Goal: Task Accomplishment & Management: Manage account settings

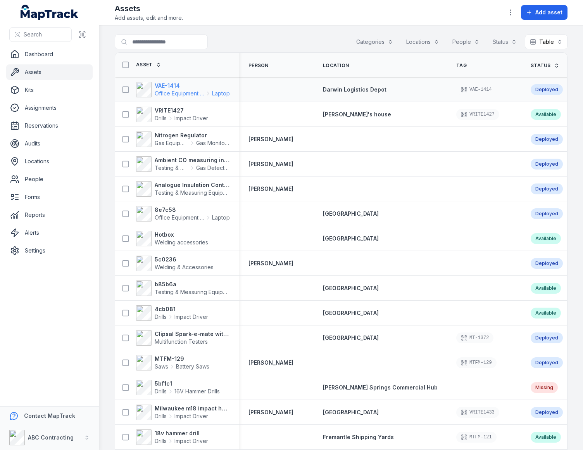
click at [166, 92] on span "Office Equipment & IT" at bounding box center [180, 94] width 50 height 8
click at [281, 42] on div "Search for assets Categories Locations People Status Table *****" at bounding box center [341, 43] width 453 height 18
click at [372, 14] on div "Assets Add assets, edit and more. Add asset" at bounding box center [341, 12] width 453 height 19
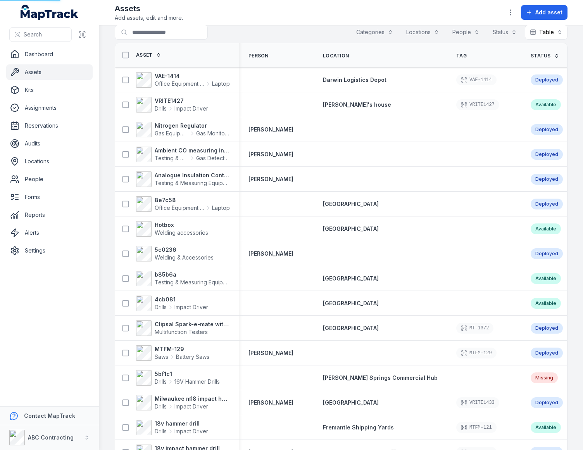
scroll to position [15, 0]
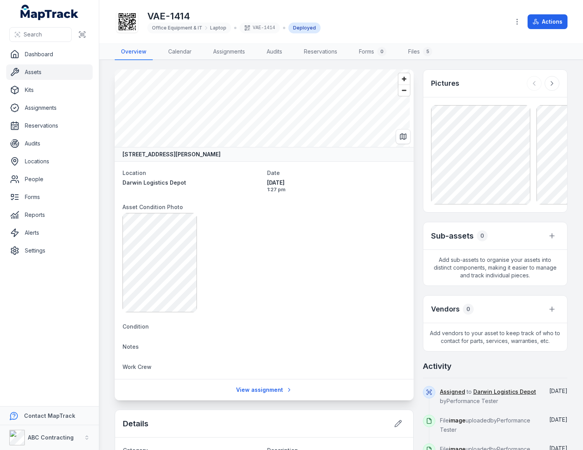
scroll to position [5, 0]
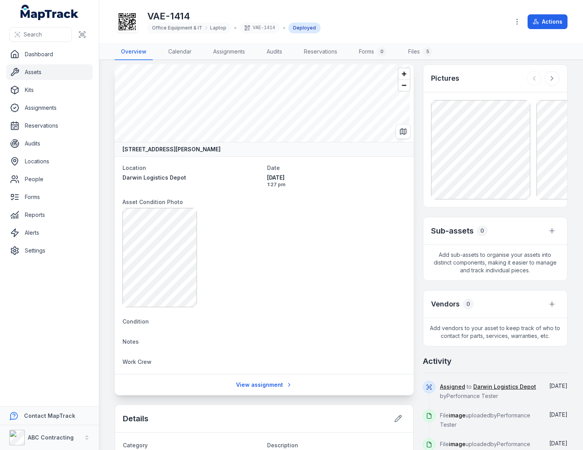
click at [569, 233] on main "[STREET_ADDRESS][PERSON_NAME] Location [GEOGRAPHIC_DATA] Logistics Depot Date […" at bounding box center [341, 255] width 484 height 390
drag, startPoint x: 530, startPoint y: 263, endPoint x: 436, endPoint y: 231, distance: 99.7
click at [436, 231] on div "Sub-assets 0 Add sub-assets to organise your assets into distinct components, m…" at bounding box center [495, 249] width 145 height 64
click at [499, 257] on span "Add sub-assets to organise your assets into distinct components, making it easi…" at bounding box center [495, 263] width 144 height 36
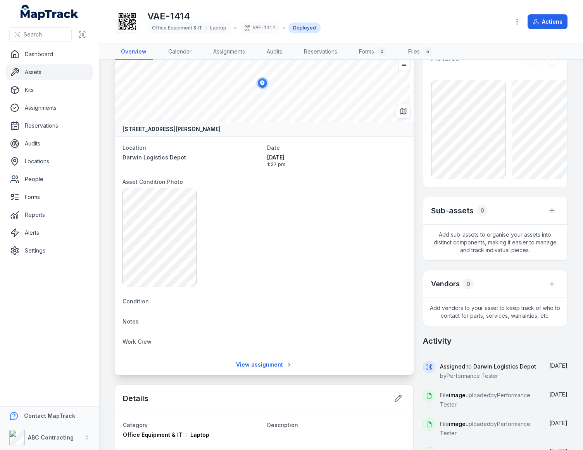
scroll to position [0, 0]
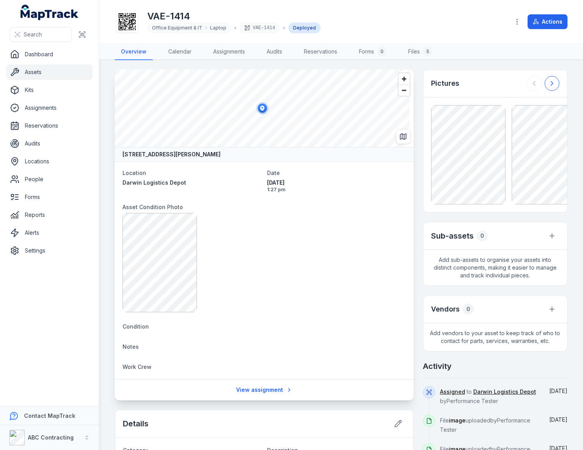
click at [545, 87] on button at bounding box center [552, 83] width 15 height 15
click at [548, 86] on icon at bounding box center [552, 83] width 8 height 8
click at [508, 82] on div "Pictures" at bounding box center [495, 84] width 144 height 28
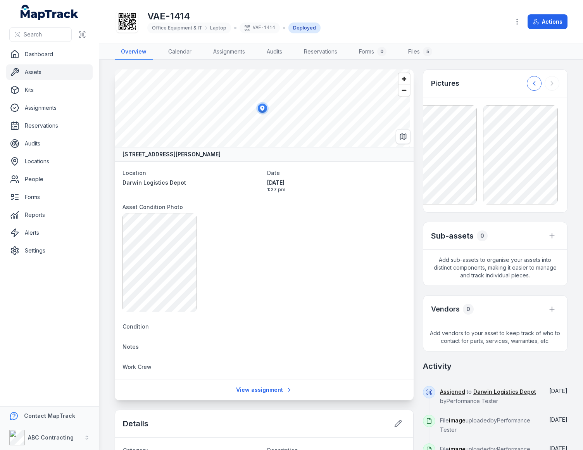
click at [527, 83] on button at bounding box center [534, 83] width 15 height 15
click at [496, 83] on div "Pictures" at bounding box center [495, 84] width 144 height 28
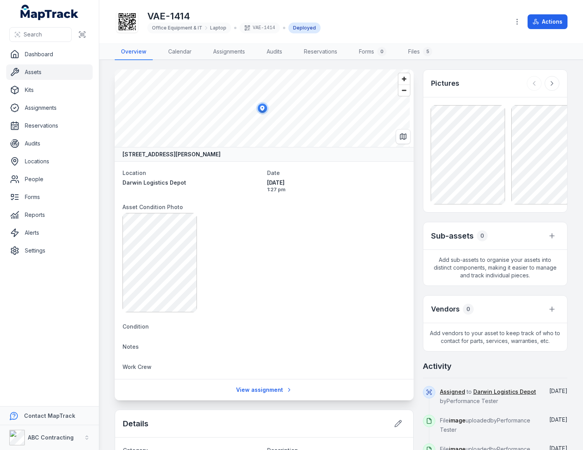
click at [473, 81] on div "Pictures" at bounding box center [495, 84] width 144 height 28
drag, startPoint x: 466, startPoint y: 65, endPoint x: 466, endPoint y: 60, distance: 4.3
click at [466, 64] on main "[STREET_ADDRESS][PERSON_NAME] Location [GEOGRAPHIC_DATA] Logistics Depot Date […" at bounding box center [341, 255] width 484 height 390
click at [467, 45] on nav "Overview Calendar Assignments Audits Reservations Forms 0 Files 5" at bounding box center [341, 52] width 453 height 16
click at [454, 12] on div "VAE-1414 Office Equipment & IT Laptop VAE-1414 Deployed" at bounding box center [309, 21] width 389 height 25
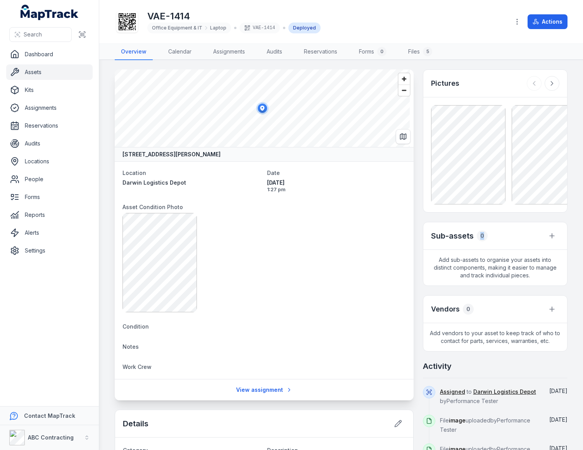
drag, startPoint x: 474, startPoint y: 236, endPoint x: 495, endPoint y: 232, distance: 21.4
click at [495, 232] on div "Sub-assets 0" at bounding box center [495, 236] width 144 height 28
click at [495, 235] on div "Sub-assets 0" at bounding box center [495, 236] width 144 height 28
drag, startPoint x: 476, startPoint y: 307, endPoint x: 484, endPoint y: 264, distance: 43.0
click at [484, 265] on div "Pictures Sub-assets 0 Add sub-assets to organise your assets into distinct comp…" at bounding box center [495, 294] width 145 height 450
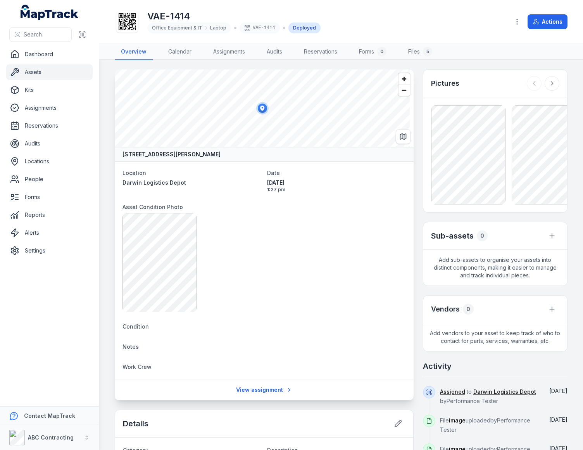
click at [480, 254] on span "Add sub-assets to organise your assets into distinct components, making it easi…" at bounding box center [495, 268] width 144 height 36
click at [548, 83] on icon at bounding box center [552, 83] width 8 height 8
click at [548, 81] on icon at bounding box center [552, 83] width 8 height 8
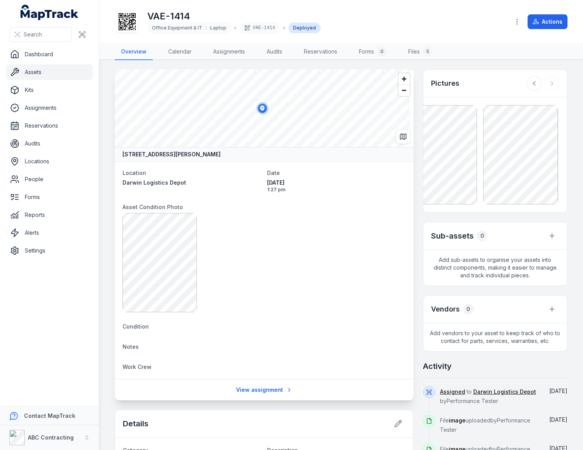
click at [503, 84] on div "Pictures" at bounding box center [495, 84] width 144 height 28
click at [485, 48] on nav "Overview Calendar Assignments Audits Reservations Forms 0 Files 5" at bounding box center [341, 52] width 453 height 16
click at [479, 16] on div "VAE-1414 Office Equipment & IT Laptop VAE-1414 Deployed" at bounding box center [309, 21] width 389 height 25
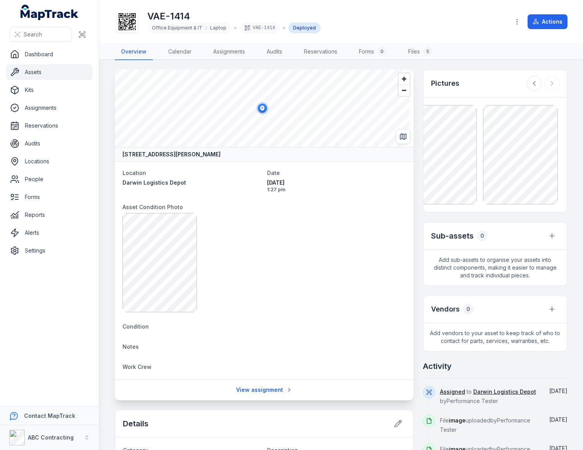
drag, startPoint x: 492, startPoint y: 265, endPoint x: 519, endPoint y: 265, distance: 27.1
click at [492, 265] on span "Add sub-assets to organise your assets into distinct components, making it easi…" at bounding box center [495, 268] width 144 height 36
click at [554, 310] on div "Vendors 0" at bounding box center [495, 309] width 144 height 28
click at [548, 310] on icon at bounding box center [552, 309] width 8 height 8
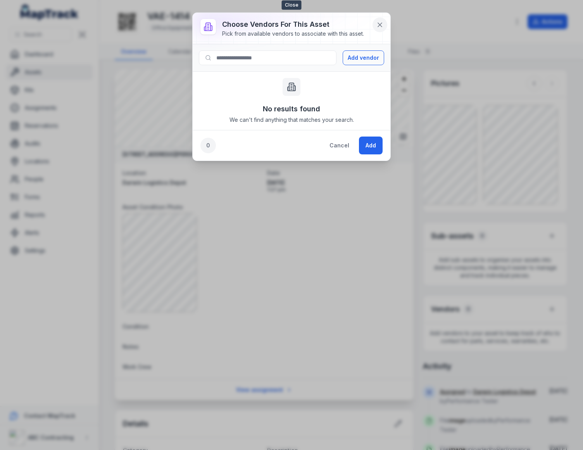
click at [378, 24] on icon at bounding box center [380, 25] width 8 height 8
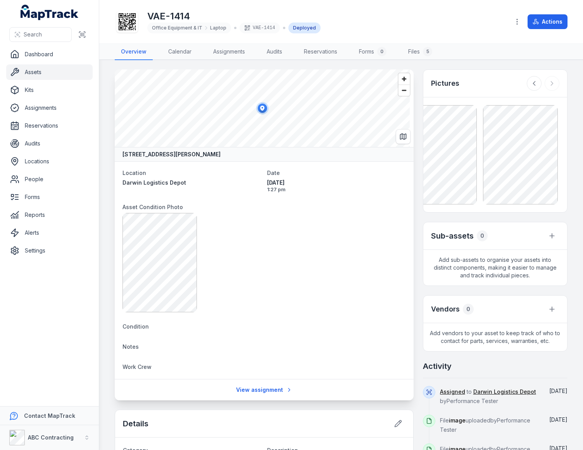
click at [395, 24] on div "VAE-1414 Office Equipment & IT Laptop VAE-1414 Deployed" at bounding box center [309, 21] width 389 height 25
click at [457, 245] on div "Sub-assets 0" at bounding box center [495, 236] width 144 height 28
click at [478, 274] on span "Add sub-assets to organise your assets into distinct components, making it easi…" at bounding box center [495, 268] width 144 height 36
click at [500, 217] on div "Pictures Sub-assets 0 Add sub-assets to organise your assets into distinct comp…" at bounding box center [495, 294] width 145 height 450
drag, startPoint x: 481, startPoint y: 81, endPoint x: 485, endPoint y: 55, distance: 26.3
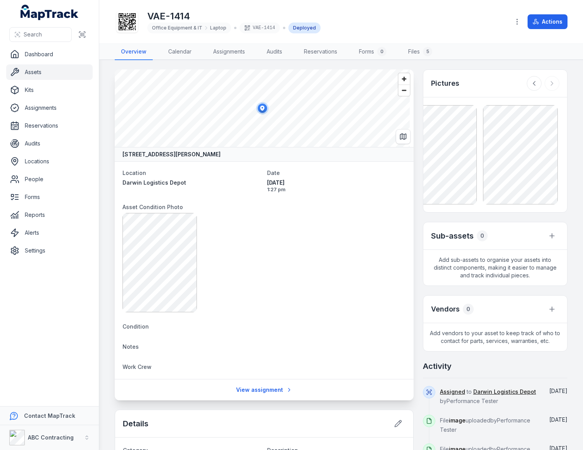
click at [481, 80] on div "Pictures" at bounding box center [495, 84] width 144 height 28
click at [486, 49] on nav "Overview Calendar Assignments Audits Reservations Forms 0 Files 5" at bounding box center [341, 52] width 453 height 16
click at [488, 28] on div "VAE-1414 Office Equipment & IT Laptop VAE-1414 Deployed" at bounding box center [309, 21] width 389 height 25
drag, startPoint x: 490, startPoint y: 24, endPoint x: 497, endPoint y: 4, distance: 21.5
click at [490, 24] on div "VAE-1414 Office Equipment & IT Laptop VAE-1414 Deployed" at bounding box center [309, 21] width 389 height 25
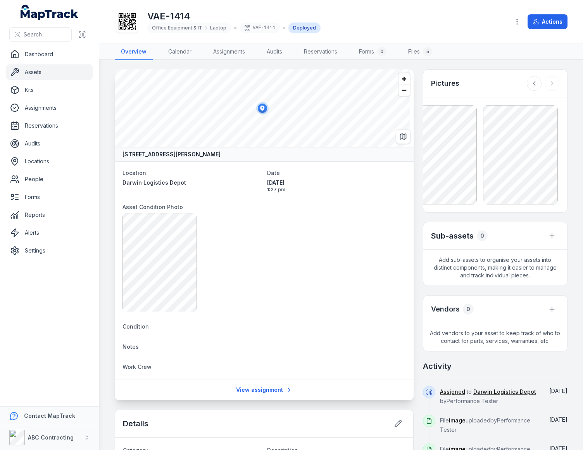
drag, startPoint x: 287, startPoint y: 186, endPoint x: 336, endPoint y: 191, distance: 49.5
click at [307, 194] on dl "Location Darwin Logistics Depot Date [DATE] 1:27 pm Asset Condition Photo Condi…" at bounding box center [263, 270] width 283 height 205
click at [339, 190] on span "1:27 pm" at bounding box center [336, 189] width 138 height 6
click at [321, 62] on main "[STREET_ADDRESS][PERSON_NAME] Location [GEOGRAPHIC_DATA] Logistics Depot Date […" at bounding box center [341, 255] width 484 height 390
click at [326, 24] on div "VAE-1414 Office Equipment & IT Laptop VAE-1414 Deployed" at bounding box center [309, 21] width 389 height 25
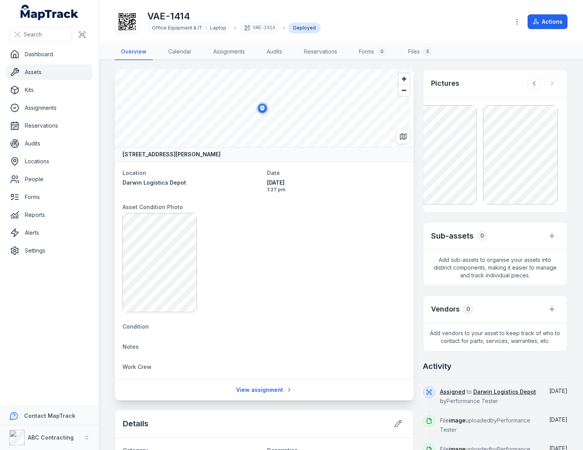
click at [336, 13] on div "VAE-1414 Office Equipment & IT Laptop VAE-1414 Deployed" at bounding box center [309, 21] width 389 height 25
click at [336, 10] on div "VAE-1414 Office Equipment & IT Laptop VAE-1414 Deployed" at bounding box center [309, 21] width 389 height 25
click at [454, 21] on div "VAE-1414 Office Equipment & IT Laptop VAE-1414 Deployed" at bounding box center [309, 21] width 389 height 25
click at [415, 26] on div "VAE-1414 Office Equipment & IT Laptop VAE-1414 Deployed" at bounding box center [309, 21] width 389 height 25
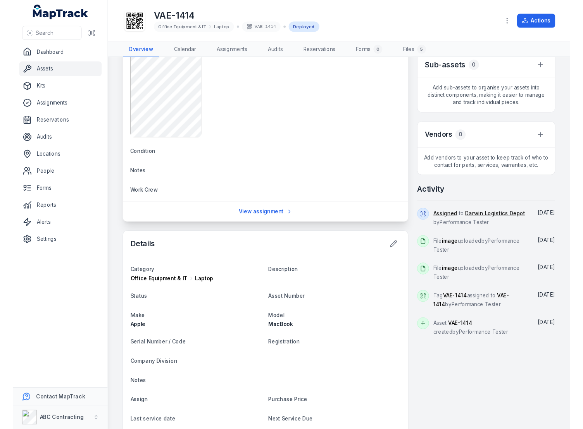
scroll to position [0, 0]
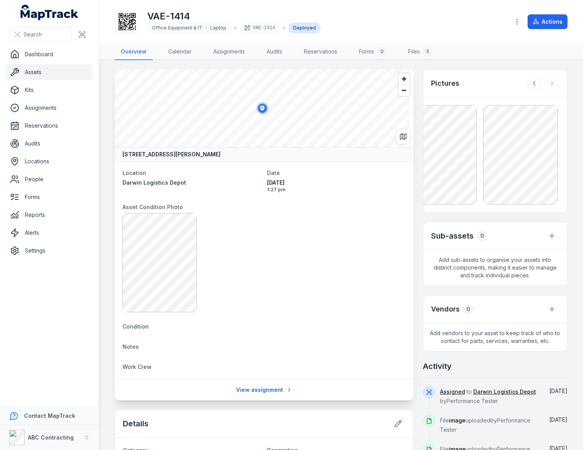
drag, startPoint x: 436, startPoint y: 65, endPoint x: 440, endPoint y: 60, distance: 6.3
click at [436, 65] on main "[STREET_ADDRESS][PERSON_NAME] Location [GEOGRAPHIC_DATA] Logistics Depot Date […" at bounding box center [341, 255] width 484 height 390
click at [453, 48] on nav "Overview Calendar Assignments Audits Reservations Forms 0 Files 5" at bounding box center [341, 52] width 453 height 16
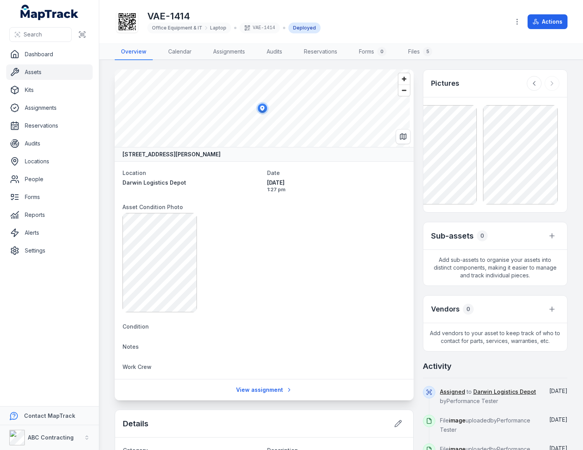
click at [466, 17] on div "VAE-1414 Office Equipment & IT Laptop VAE-1414 Deployed" at bounding box center [309, 21] width 389 height 25
click at [436, 218] on div "Pictures Sub-assets 0 Add sub-assets to organise your assets into distinct comp…" at bounding box center [495, 294] width 145 height 450
click at [475, 26] on div "VAE-1414 Office Equipment & IT Laptop VAE-1414 Deployed" at bounding box center [309, 21] width 389 height 25
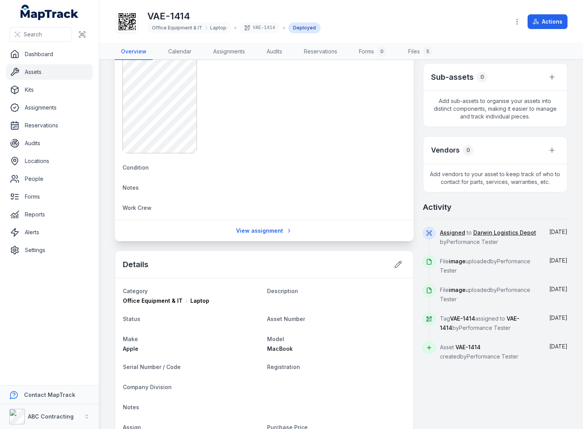
scroll to position [267, 0]
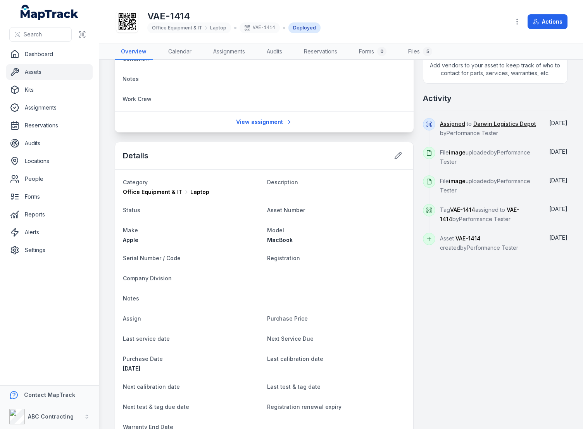
click at [333, 154] on div "Details" at bounding box center [264, 156] width 298 height 28
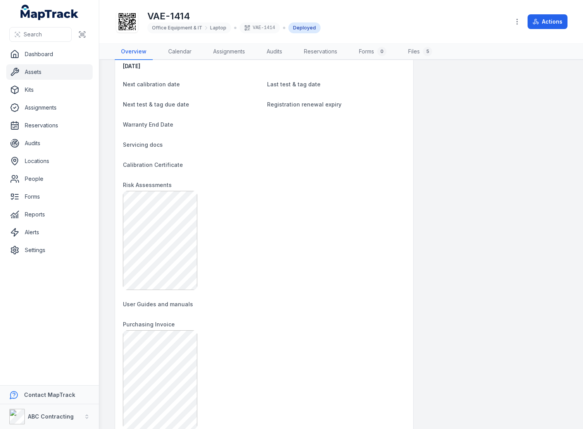
scroll to position [510, 0]
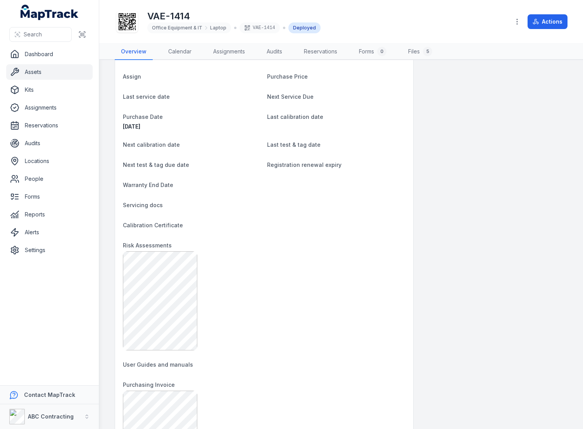
click at [256, 221] on dt "Calibration Certificate" at bounding box center [264, 225] width 283 height 9
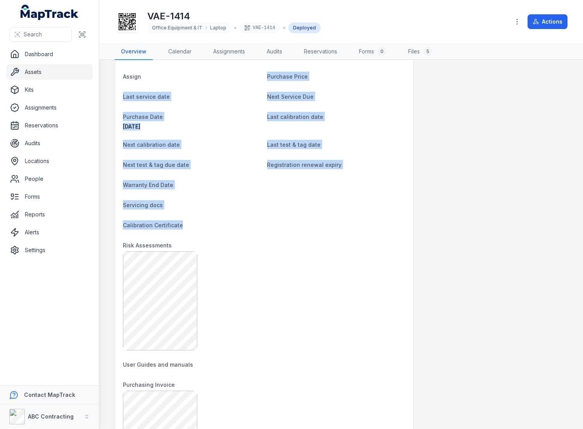
drag, startPoint x: 264, startPoint y: 240, endPoint x: 228, endPoint y: 78, distance: 165.7
click at [228, 78] on dl "Category Office Equipment & IT Laptop Description Status Asset Number Make Appl…" at bounding box center [264, 307] width 283 height 744
drag, startPoint x: 341, startPoint y: 128, endPoint x: 385, endPoint y: 178, distance: 66.7
click at [343, 131] on dl "Category Office Equipment & IT Laptop Description Status Asset Number Make Appl…" at bounding box center [264, 307] width 283 height 744
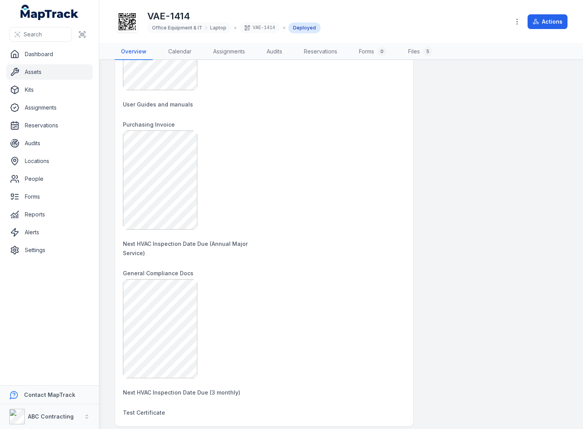
scroll to position [900, 0]
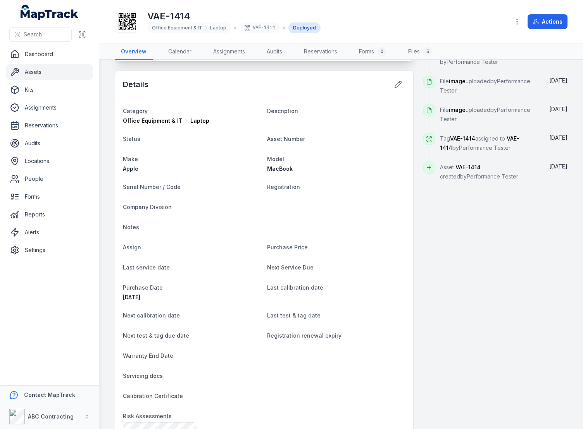
scroll to position [138, 0]
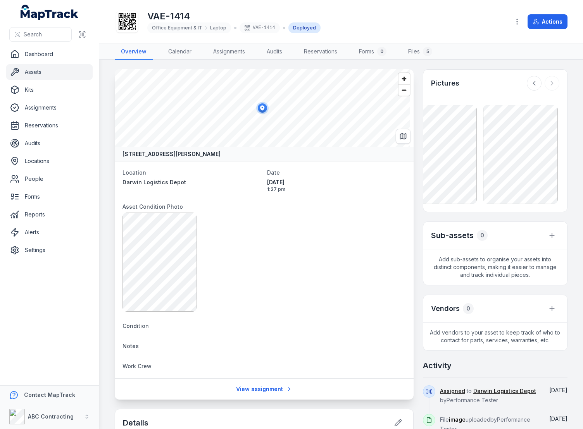
click at [420, 68] on main "[STREET_ADDRESS][PERSON_NAME] Location [GEOGRAPHIC_DATA] Logistics Depot Date […" at bounding box center [341, 244] width 484 height 369
click at [382, 31] on div "VAE-1414 Office Equipment & IT Laptop VAE-1414 Deployed" at bounding box center [309, 21] width 389 height 25
click at [41, 248] on link "Settings" at bounding box center [49, 251] width 86 height 16
click at [281, 14] on h1 "VAE-1414" at bounding box center [233, 16] width 173 height 12
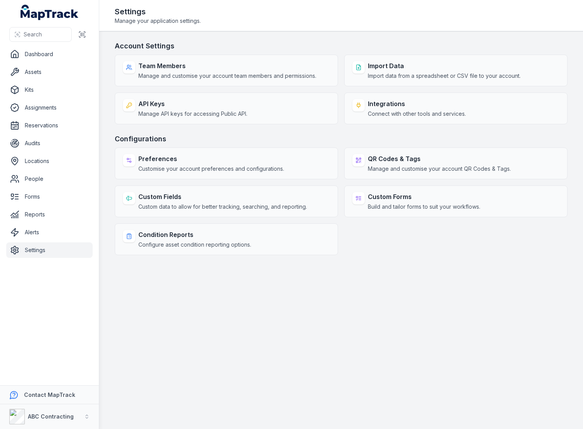
click at [350, 40] on main "Account Settings Team Members Manage and customise your account team members an…" at bounding box center [341, 230] width 484 height 398
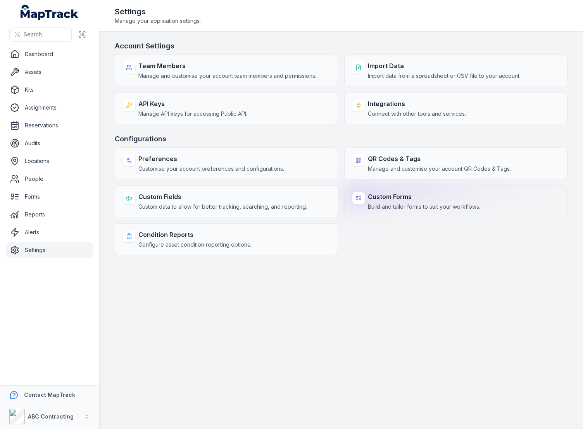
drag, startPoint x: 388, startPoint y: 241, endPoint x: 375, endPoint y: 213, distance: 31.1
click at [387, 241] on div "Preferences Customise your account preferences and configurations. QR Codes & T…" at bounding box center [341, 202] width 453 height 108
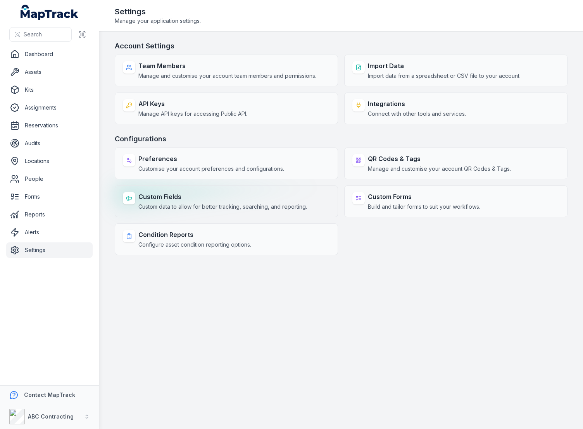
click at [236, 198] on strong "Custom Fields" at bounding box center [222, 196] width 169 height 9
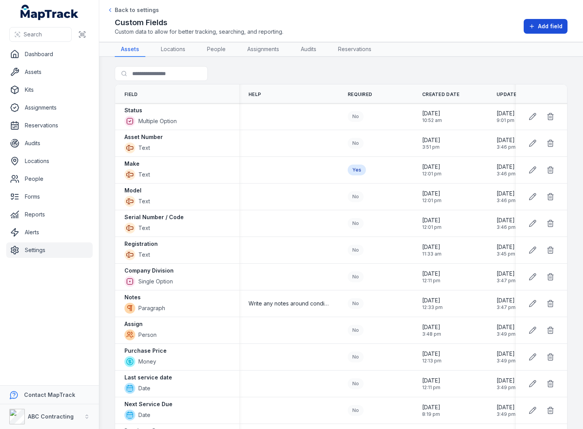
click at [541, 24] on span "Add field" at bounding box center [550, 26] width 24 height 8
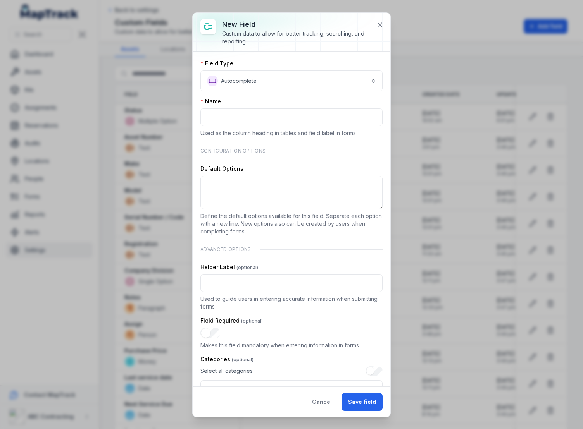
click at [317, 60] on div "Field Type" at bounding box center [291, 64] width 182 height 8
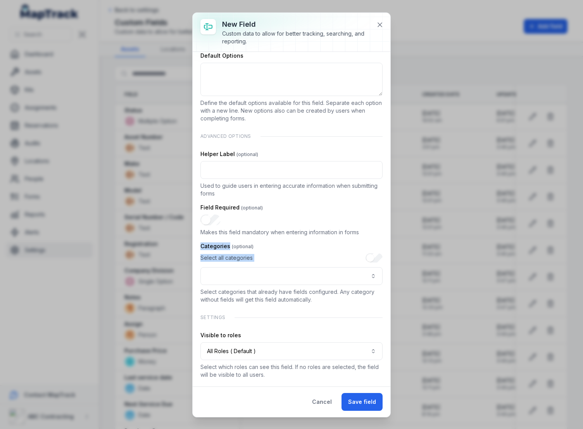
drag, startPoint x: 203, startPoint y: 244, endPoint x: 366, endPoint y: 286, distance: 168.9
click at [366, 286] on div "**********" at bounding box center [292, 219] width 198 height 335
click at [371, 296] on p "Select categories that already have fields configured. Any category without fie…" at bounding box center [291, 296] width 182 height 16
drag, startPoint x: 250, startPoint y: 260, endPoint x: 224, endPoint y: 253, distance: 27.3
click at [204, 259] on span "Select all categories" at bounding box center [226, 258] width 52 height 8
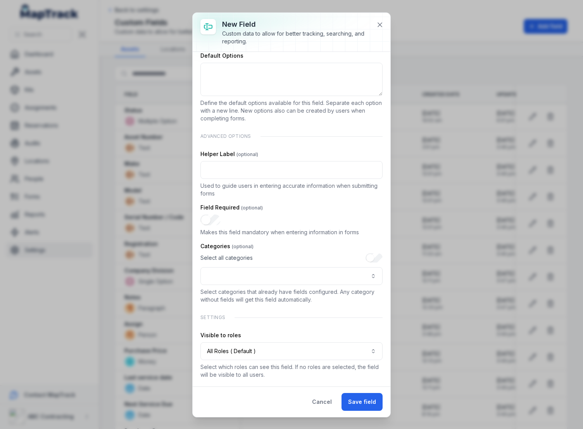
click at [264, 254] on div "Select all categories" at bounding box center [291, 258] width 182 height 9
click at [286, 258] on div "Select all categories" at bounding box center [291, 258] width 182 height 9
click at [277, 256] on div "Select all categories" at bounding box center [291, 258] width 182 height 9
click at [293, 273] on button ":r1g:-form-item-label" at bounding box center [291, 276] width 182 height 18
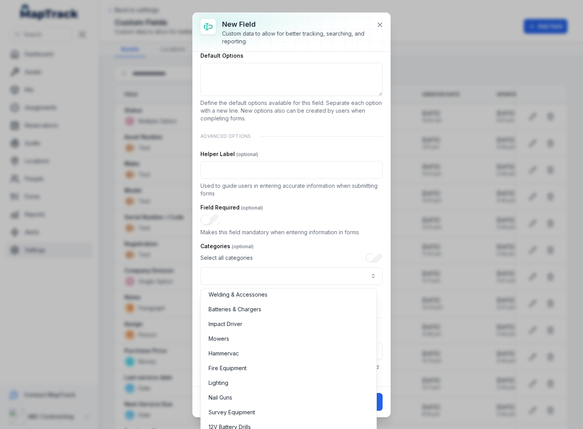
scroll to position [0, 0]
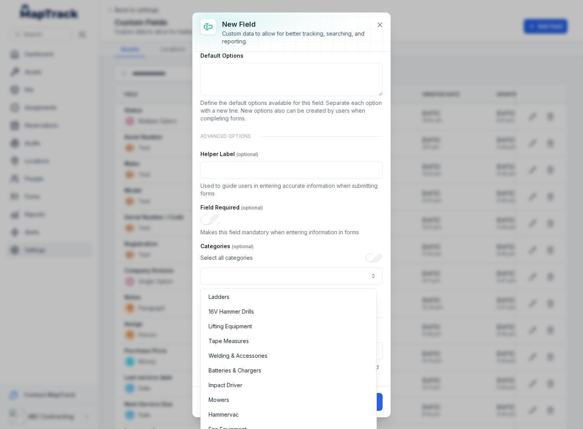
click at [291, 259] on div "Select all categories" at bounding box center [291, 270] width 182 height 32
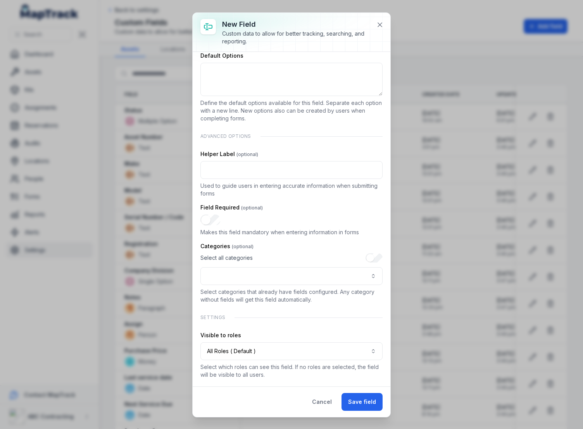
click at [295, 247] on div "Categories" at bounding box center [291, 247] width 182 height 8
click at [294, 243] on div "Categories" at bounding box center [291, 247] width 182 height 8
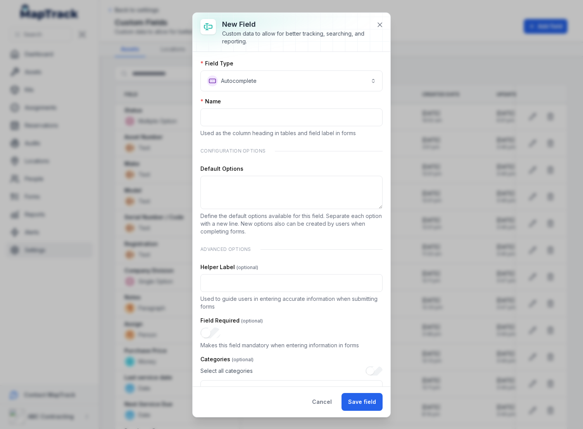
click at [290, 235] on p "Define the default options available for this field. Separate each option with …" at bounding box center [291, 223] width 182 height 23
click at [291, 229] on p "Define the default options available for this field. Separate each option with …" at bounding box center [291, 223] width 182 height 23
click at [297, 224] on p "Define the default options available for this field. Separate each option with …" at bounding box center [291, 223] width 182 height 23
click at [292, 233] on p "Define the default options available for this field. Separate each option with …" at bounding box center [291, 223] width 182 height 23
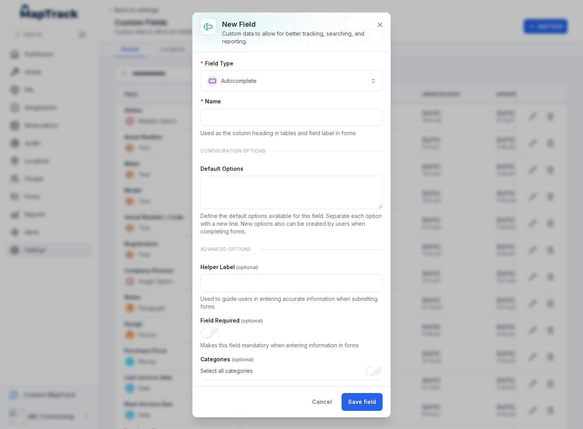
click at [297, 224] on p "Define the default options available for this field. Separate each option with …" at bounding box center [291, 223] width 182 height 23
click at [295, 230] on p "Define the default options available for this field. Separate each option with …" at bounding box center [291, 223] width 182 height 23
click at [296, 232] on p "Define the default options available for this field. Separate each option with …" at bounding box center [291, 223] width 182 height 23
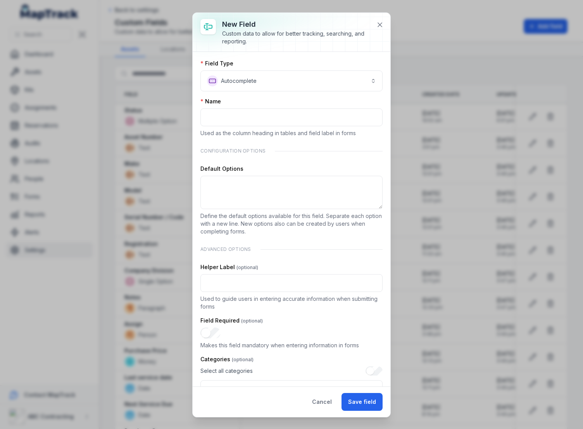
click at [292, 62] on div "Field Type" at bounding box center [291, 64] width 182 height 8
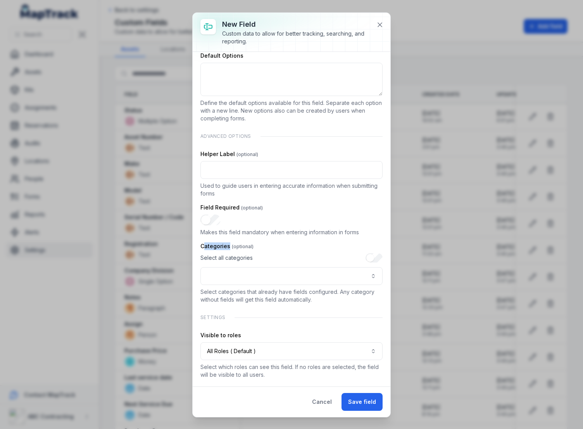
drag, startPoint x: 204, startPoint y: 246, endPoint x: 299, endPoint y: 257, distance: 95.7
click at [282, 253] on div "Categories Select all categories Select categories that already have fields con…" at bounding box center [291, 273] width 182 height 61
click at [299, 257] on div "Select all categories" at bounding box center [291, 258] width 182 height 9
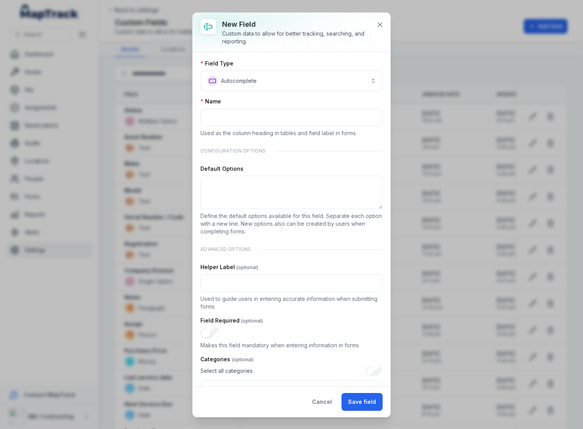
click at [306, 216] on p "Define the default options available for this field. Separate each option with …" at bounding box center [291, 223] width 182 height 23
click at [307, 216] on p "Define the default options available for this field. Separate each option with …" at bounding box center [291, 223] width 182 height 23
click at [307, 217] on p "Define the default options available for this field. Separate each option with …" at bounding box center [291, 223] width 182 height 23
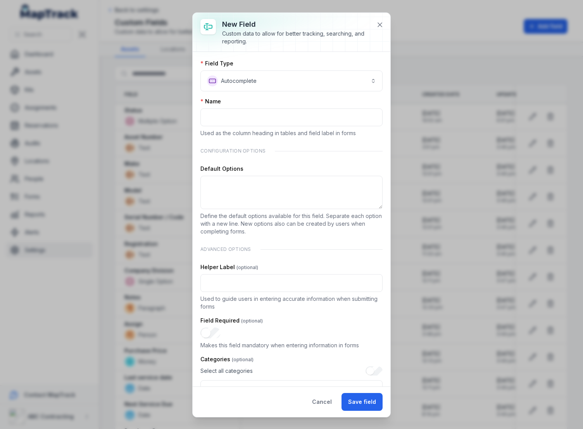
click at [307, 228] on p "Define the default options available for this field. Separate each option with …" at bounding box center [291, 223] width 182 height 23
click at [307, 230] on p "Define the default options available for this field. Separate each option with …" at bounding box center [291, 223] width 182 height 23
click at [354, 30] on div "Custom data to allow for better tracking, searching, and reporting." at bounding box center [296, 38] width 148 height 16
click at [383, 27] on icon at bounding box center [380, 25] width 8 height 8
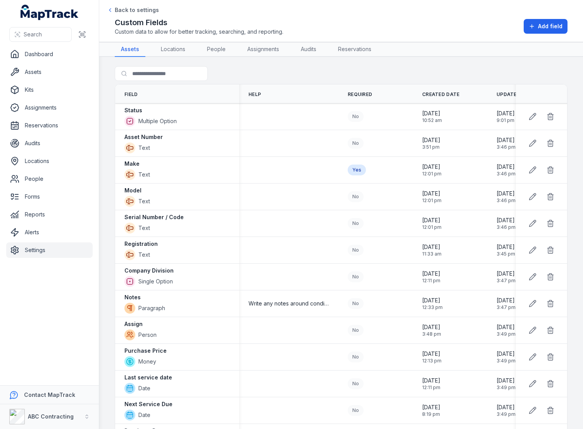
click at [416, 26] on div "Custom Fields Custom data to allow for better tracking, searching, and reportin…" at bounding box center [341, 26] width 453 height 19
click at [525, 115] on button at bounding box center [532, 116] width 15 height 15
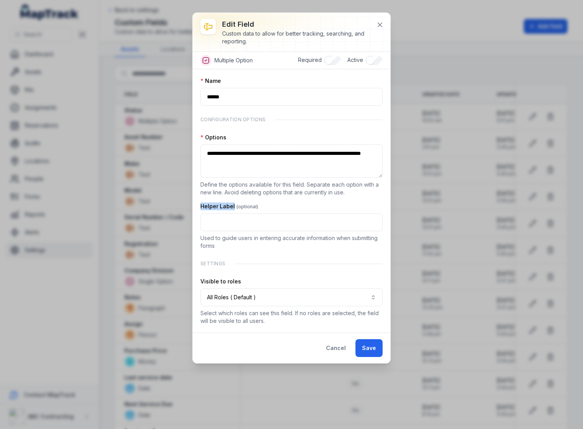
drag, startPoint x: 276, startPoint y: 206, endPoint x: 190, endPoint y: 202, distance: 86.5
click at [190, 202] on div "**********" at bounding box center [291, 214] width 583 height 429
click at [286, 207] on div "Helper Label" at bounding box center [291, 207] width 182 height 8
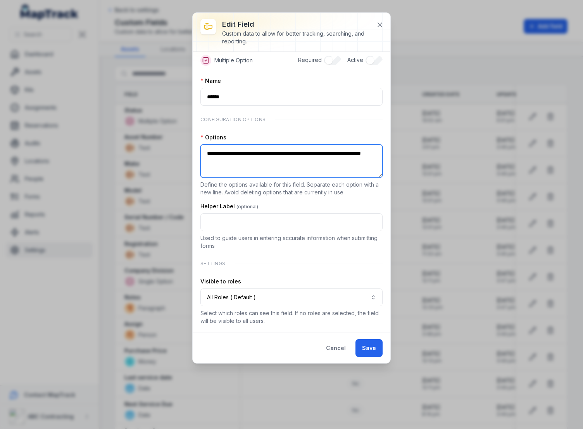
click at [236, 155] on textarea "**********" at bounding box center [291, 161] width 182 height 33
click at [251, 154] on textarea "**********" at bounding box center [291, 161] width 182 height 33
drag, startPoint x: 245, startPoint y: 154, endPoint x: 298, endPoint y: 154, distance: 52.3
click at [298, 154] on textarea "**********" at bounding box center [291, 161] width 182 height 33
drag, startPoint x: 298, startPoint y: 154, endPoint x: 238, endPoint y: 155, distance: 60.5
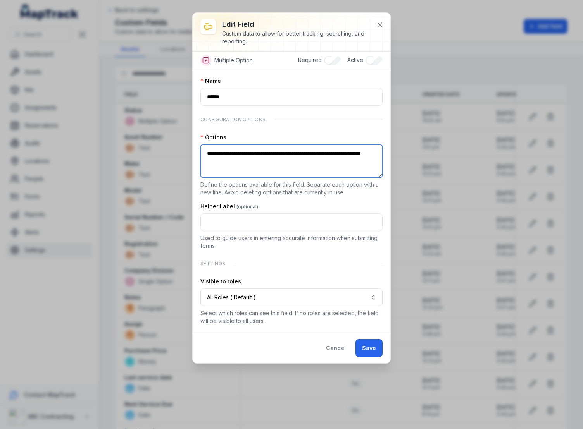
click at [238, 155] on textarea "**********" at bounding box center [291, 161] width 182 height 33
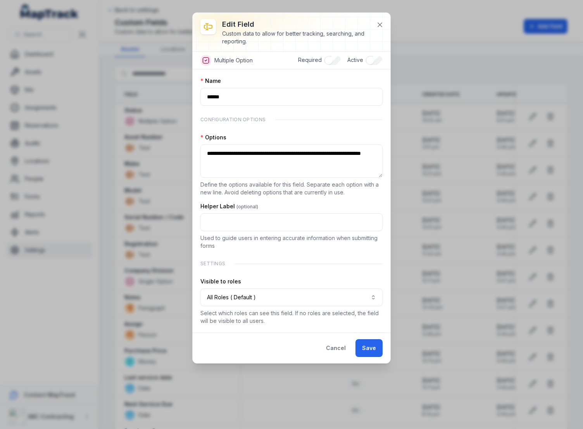
click at [281, 140] on div "Options" at bounding box center [291, 138] width 182 height 8
drag, startPoint x: 268, startPoint y: 135, endPoint x: 344, endPoint y: 63, distance: 104.5
click at [268, 135] on div "Options" at bounding box center [291, 138] width 182 height 8
click at [362, 28] on h3 "Edit field" at bounding box center [296, 24] width 148 height 11
click at [364, 24] on h3 "Edit field" at bounding box center [296, 24] width 148 height 11
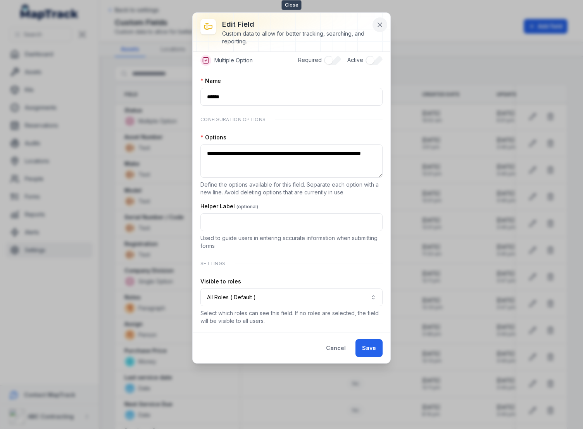
click at [380, 22] on icon at bounding box center [380, 25] width 8 height 8
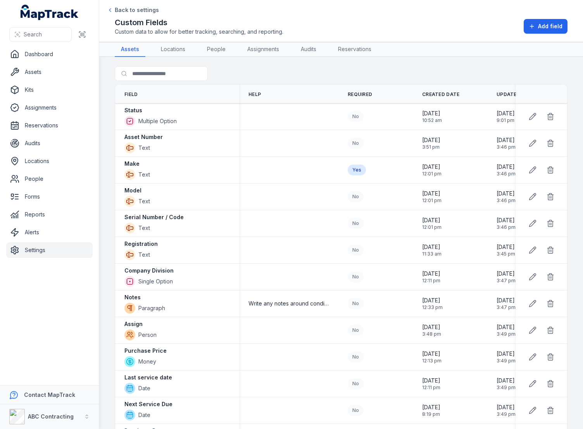
click at [405, 68] on div "Search for fields" at bounding box center [341, 75] width 453 height 18
click at [396, 67] on div "Search for fields" at bounding box center [341, 75] width 453 height 18
click at [404, 45] on nav "Assets Locations People Assignments Audits Reservations" at bounding box center [341, 49] width 453 height 15
click at [417, 28] on div "Custom Fields Custom data to allow for better tracking, searching, and reportin…" at bounding box center [341, 26] width 453 height 19
click at [459, 20] on div "Custom Fields Custom data to allow for better tracking, searching, and reportin…" at bounding box center [341, 26] width 453 height 19
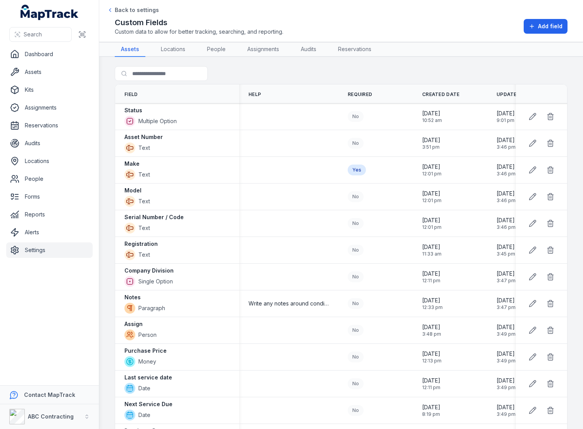
click at [458, 19] on div "Custom Fields Custom data to allow for better tracking, searching, and reportin…" at bounding box center [341, 26] width 453 height 19
click at [460, 26] on div "Custom Fields Custom data to allow for better tracking, searching, and reportin…" at bounding box center [341, 26] width 453 height 19
click at [467, 64] on main "Search for fields Field Help Required Created Date Updated Date Status Multiple…" at bounding box center [341, 243] width 484 height 373
click at [504, 74] on div "Search for fields" at bounding box center [341, 75] width 453 height 18
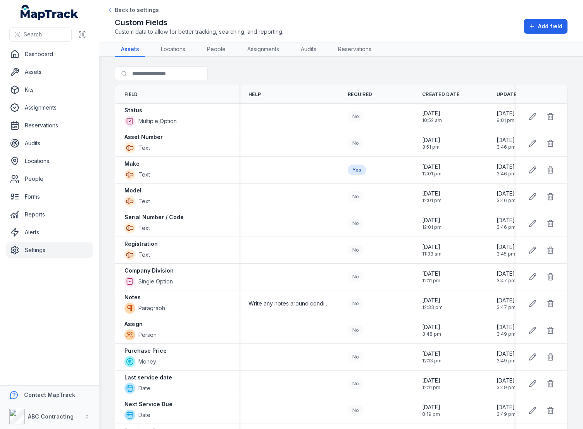
click at [504, 70] on div "Search for fields" at bounding box center [341, 75] width 453 height 18
click at [502, 69] on div "Search for fields" at bounding box center [341, 75] width 453 height 18
click at [502, 72] on div "Search for fields" at bounding box center [341, 75] width 453 height 18
click at [505, 23] on div "Custom Fields Custom data to allow for better tracking, searching, and reportin…" at bounding box center [341, 26] width 453 height 19
click at [504, 71] on div "Search for fields" at bounding box center [341, 75] width 453 height 18
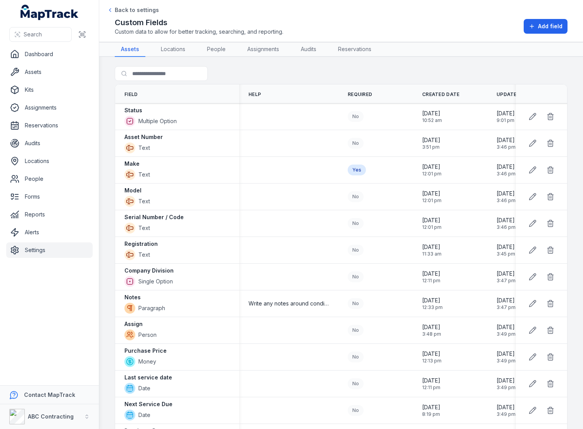
click at [504, 71] on div "Search for fields" at bounding box center [341, 75] width 453 height 18
click at [529, 22] on button "Add field" at bounding box center [546, 26] width 44 height 15
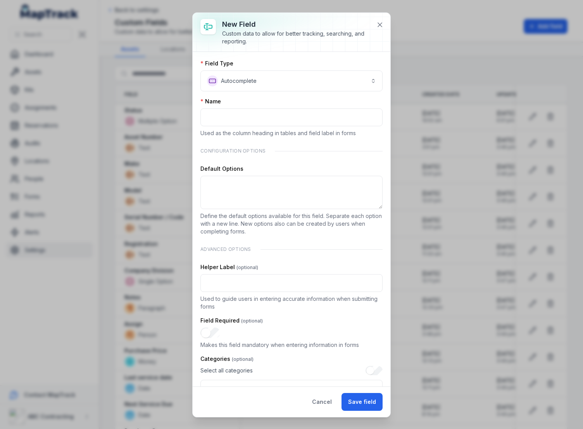
scroll to position [113, 0]
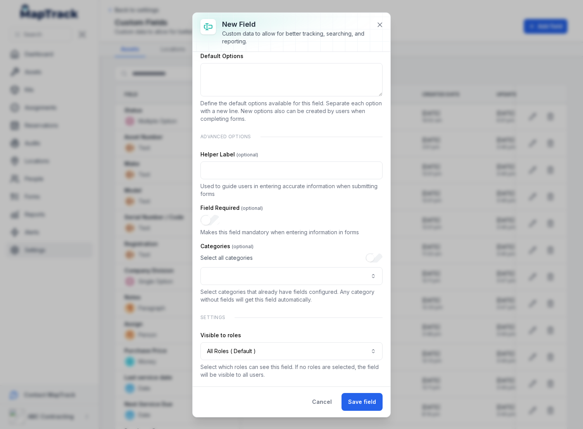
click at [275, 135] on div "Advanced Options" at bounding box center [291, 137] width 182 height 16
click at [282, 151] on div "Helper Label" at bounding box center [291, 155] width 182 height 8
click at [356, 20] on h3 "New field" at bounding box center [296, 24] width 148 height 11
click at [379, 26] on icon at bounding box center [380, 25] width 8 height 8
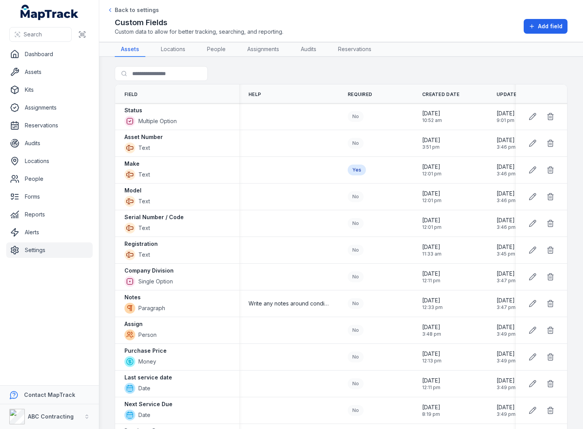
click at [379, 24] on div "Custom Fields Custom data to allow for better tracking, searching, and reportin…" at bounding box center [341, 26] width 453 height 19
click at [352, 26] on div "Custom Fields Custom data to allow for better tracking, searching, and reportin…" at bounding box center [341, 26] width 453 height 19
click at [353, 32] on div "Custom Fields Custom data to allow for better tracking, searching, and reportin…" at bounding box center [341, 26] width 453 height 19
click at [353, 74] on div "Search for fields" at bounding box center [341, 75] width 453 height 18
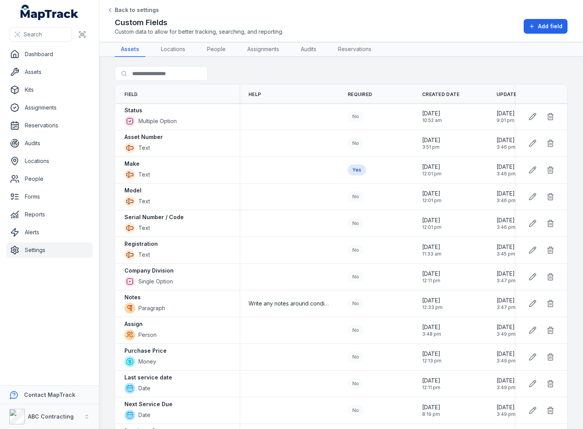
click at [353, 74] on div "Search for fields" at bounding box center [341, 75] width 453 height 18
click at [354, 71] on div "Search for fields" at bounding box center [341, 75] width 453 height 18
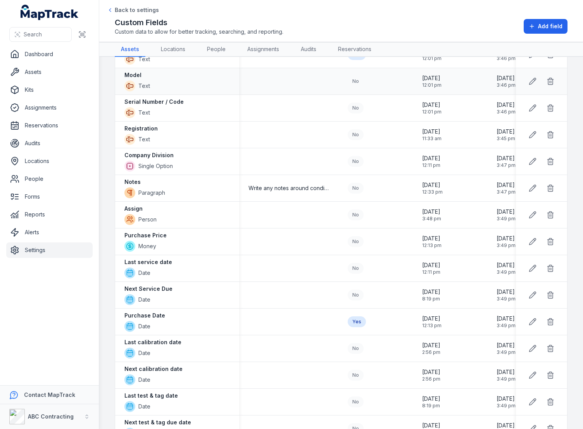
scroll to position [0, 0]
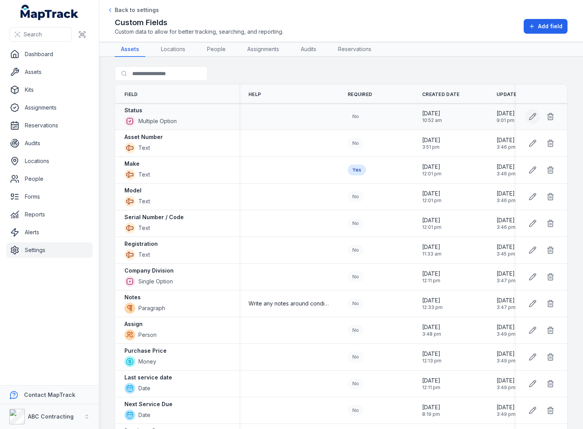
click at [529, 115] on icon at bounding box center [533, 117] width 8 height 8
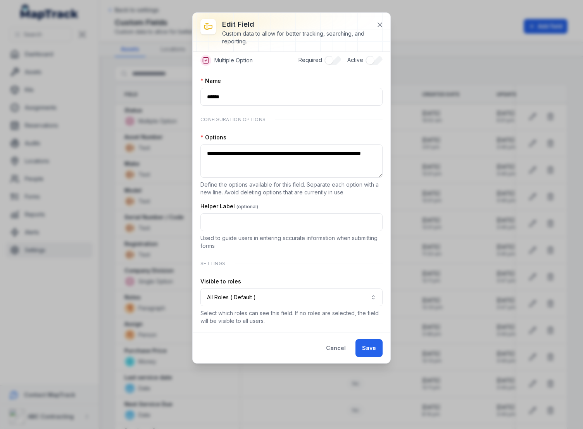
click at [297, 45] on div "Custom data to allow for better tracking, searching, and reporting." at bounding box center [296, 38] width 148 height 16
click at [359, 24] on h3 "Edit field" at bounding box center [296, 24] width 148 height 11
click at [376, 19] on button at bounding box center [380, 24] width 15 height 15
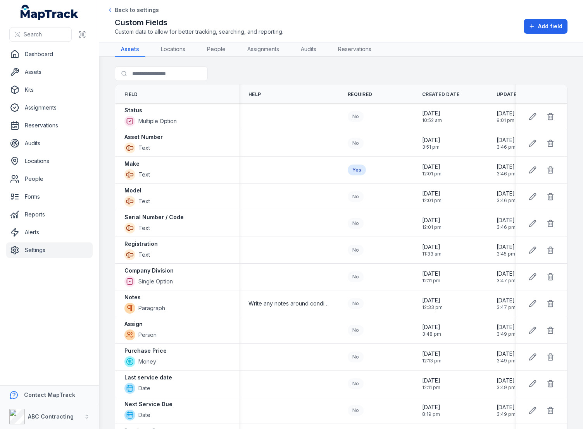
click at [386, 22] on div "Custom Fields Custom data to allow for better tracking, searching, and reportin…" at bounding box center [341, 26] width 453 height 19
drag, startPoint x: 353, startPoint y: 67, endPoint x: 357, endPoint y: 64, distance: 5.1
click at [353, 67] on div "Search for fields" at bounding box center [341, 75] width 453 height 18
drag, startPoint x: 429, startPoint y: 43, endPoint x: 508, endPoint y: 29, distance: 79.5
click at [431, 41] on div "Toggle Navigation Back to settings Custom Fields Custom data to allow for bette…" at bounding box center [341, 214] width 484 height 429
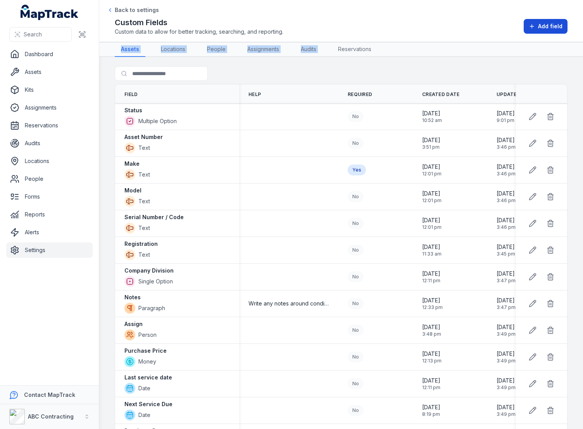
click at [541, 24] on span "Add field" at bounding box center [550, 26] width 24 height 8
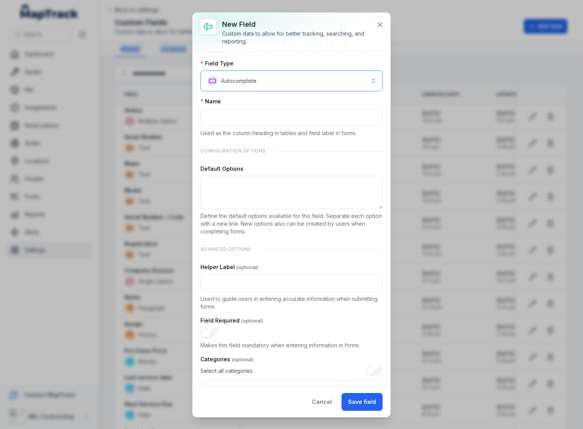
click at [312, 84] on button "**********" at bounding box center [291, 81] width 182 height 21
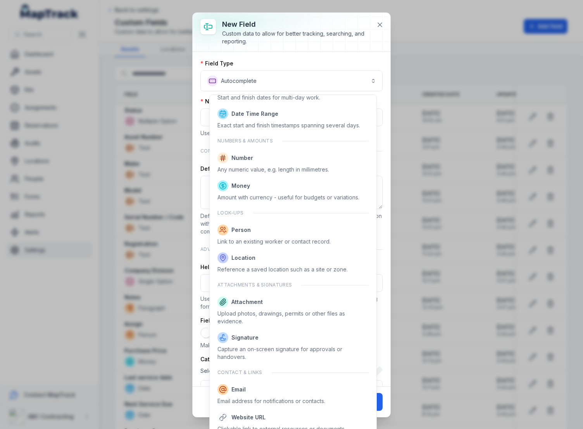
scroll to position [312, 0]
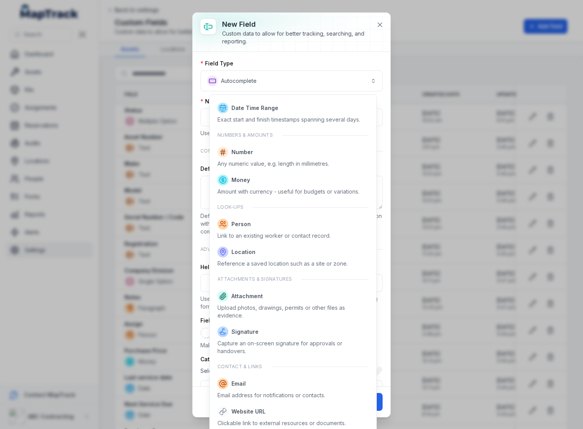
click at [382, 24] on div "**********" at bounding box center [292, 215] width 198 height 405
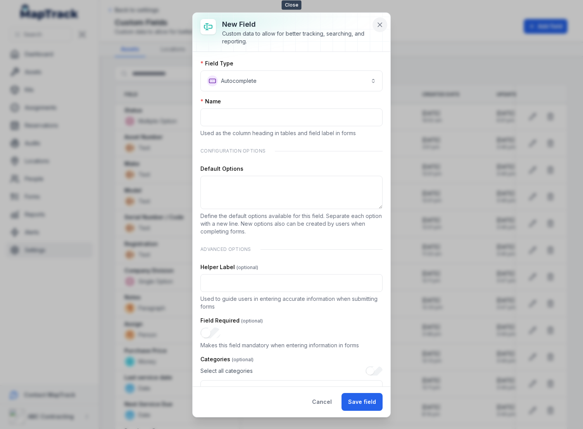
click at [381, 24] on icon at bounding box center [380, 25] width 8 height 8
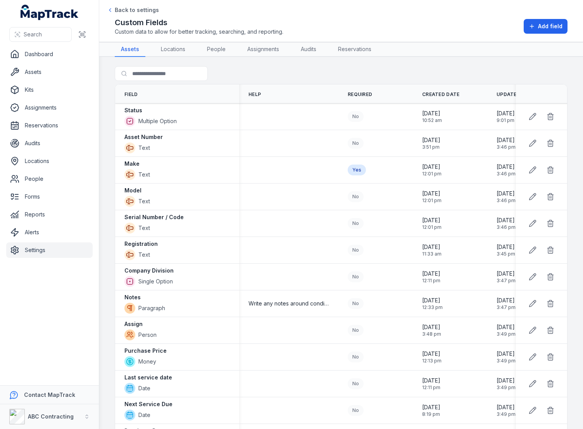
click at [355, 71] on div "Search for fields" at bounding box center [341, 75] width 453 height 18
click at [355, 69] on div "Search for fields" at bounding box center [341, 75] width 453 height 18
click at [359, 26] on div "Custom Fields Custom data to allow for better tracking, searching, and reportin…" at bounding box center [341, 26] width 453 height 19
click at [354, 71] on div "Search for fields" at bounding box center [341, 75] width 453 height 18
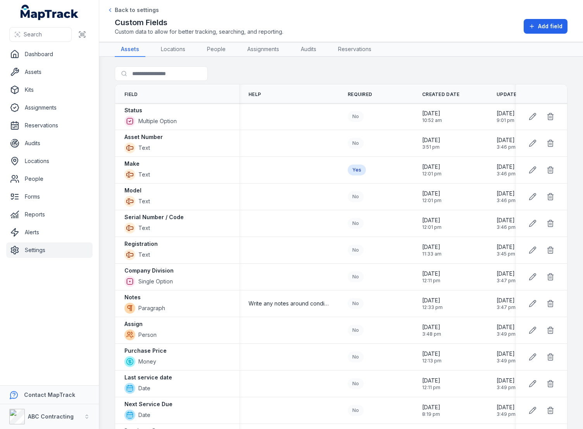
click at [354, 71] on div "Search for fields" at bounding box center [341, 75] width 453 height 18
click at [459, 69] on div "Search for fields" at bounding box center [341, 75] width 453 height 18
drag, startPoint x: 463, startPoint y: 48, endPoint x: 464, endPoint y: 34, distance: 14.3
click at [463, 48] on nav "Assets Locations People Assignments Audits Reservations" at bounding box center [341, 49] width 453 height 15
click at [463, 26] on div "Custom Fields Custom data to allow for better tracking, searching, and reportin…" at bounding box center [341, 26] width 453 height 19
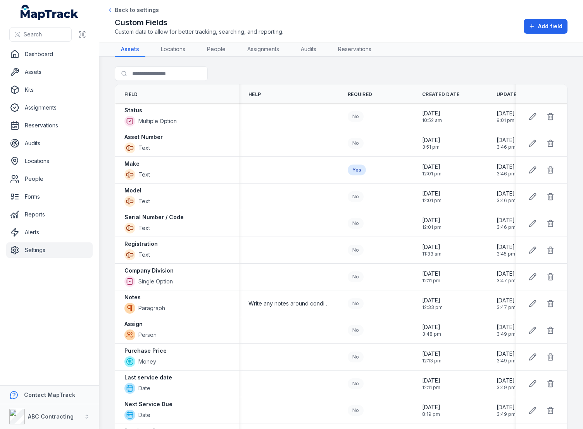
click at [520, 76] on div "Search for fields" at bounding box center [341, 75] width 453 height 18
click at [524, 48] on nav "Assets Locations People Assignments Audits Reservations" at bounding box center [341, 49] width 453 height 15
click at [529, 26] on button "Add field" at bounding box center [546, 26] width 44 height 15
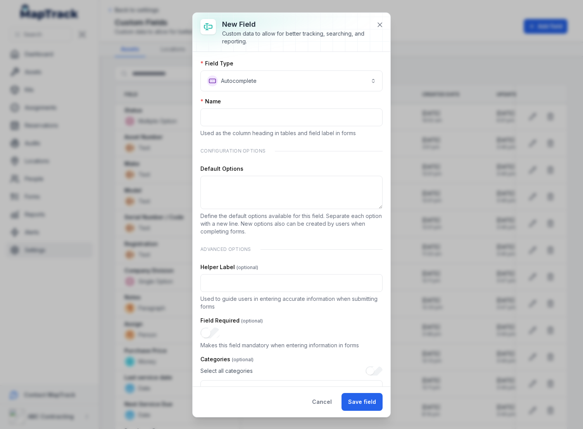
click at [334, 61] on div "Field Type" at bounding box center [291, 64] width 182 height 8
click at [272, 83] on button "**********" at bounding box center [291, 81] width 182 height 21
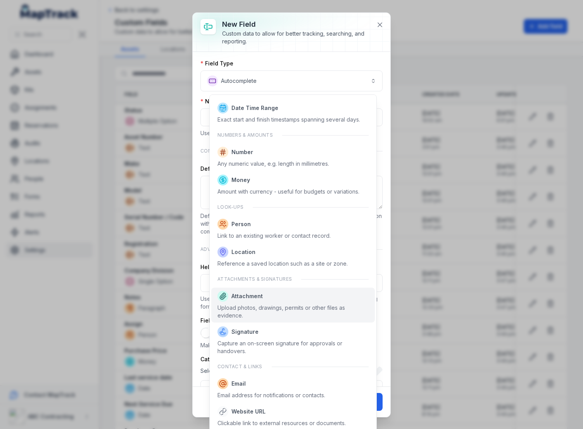
scroll to position [0, 0]
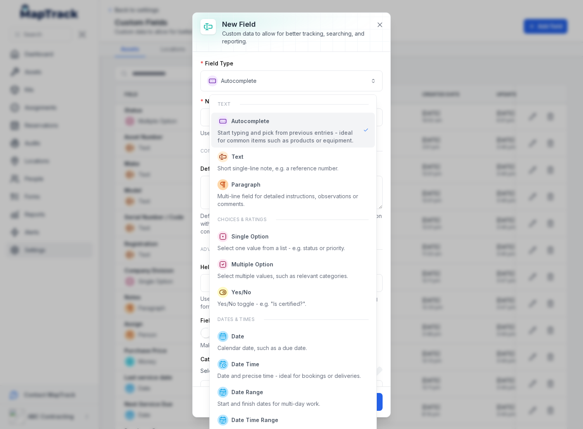
click at [300, 63] on div "**********" at bounding box center [291, 76] width 182 height 32
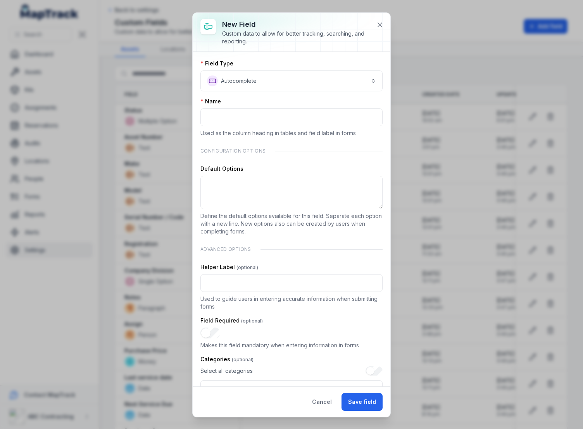
click at [338, 40] on div "Custom data to allow for better tracking, searching, and reporting." at bounding box center [296, 38] width 148 height 16
click at [345, 33] on div "Custom data to allow for better tracking, searching, and reporting." at bounding box center [296, 38] width 148 height 16
click at [346, 34] on div "Custom data to allow for better tracking, searching, and reporting." at bounding box center [296, 38] width 148 height 16
click at [345, 34] on div "Custom data to allow for better tracking, searching, and reporting." at bounding box center [296, 38] width 148 height 16
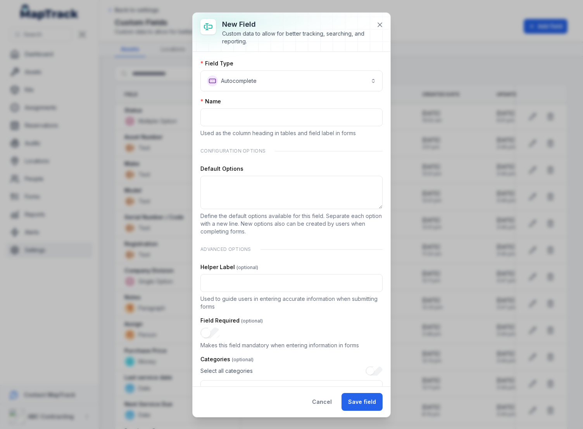
click at [362, 43] on div "Custom data to allow for better tracking, searching, and reporting." at bounding box center [296, 38] width 148 height 16
click at [361, 85] on button "**********" at bounding box center [291, 81] width 182 height 21
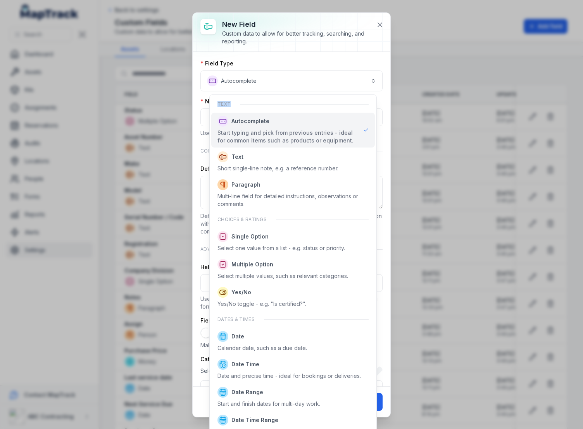
drag, startPoint x: 216, startPoint y: 103, endPoint x: 250, endPoint y: 103, distance: 33.7
click at [250, 103] on div "Text" at bounding box center [293, 105] width 164 height 16
click at [252, 104] on div "Text" at bounding box center [293, 105] width 164 height 16
click at [317, 34] on div "**********" at bounding box center [292, 215] width 198 height 405
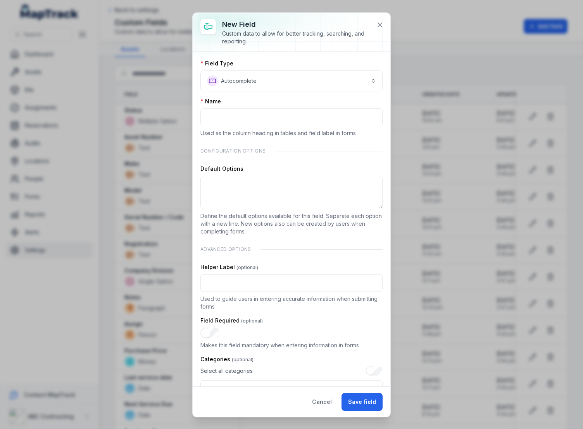
click at [316, 34] on div "Custom data to allow for better tracking, searching, and reporting." at bounding box center [296, 38] width 148 height 16
click at [316, 56] on div "**********" at bounding box center [292, 219] width 198 height 335
click at [306, 74] on button "**********" at bounding box center [291, 81] width 182 height 21
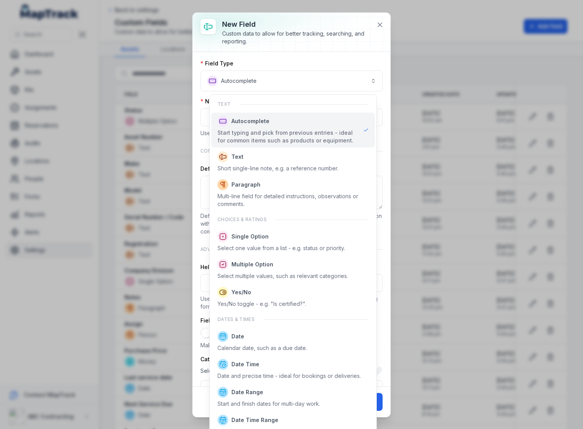
click at [325, 29] on div "**********" at bounding box center [292, 215] width 198 height 405
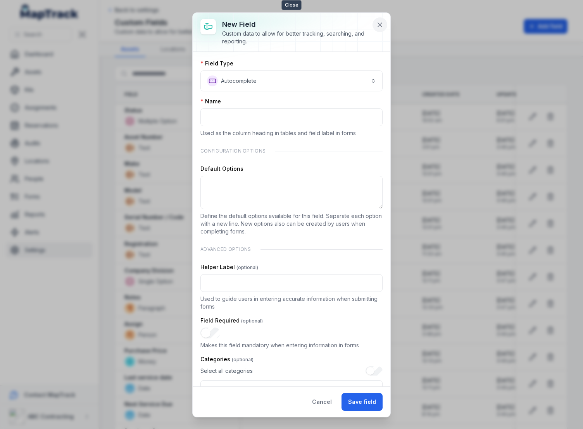
click at [378, 22] on icon at bounding box center [380, 25] width 8 height 8
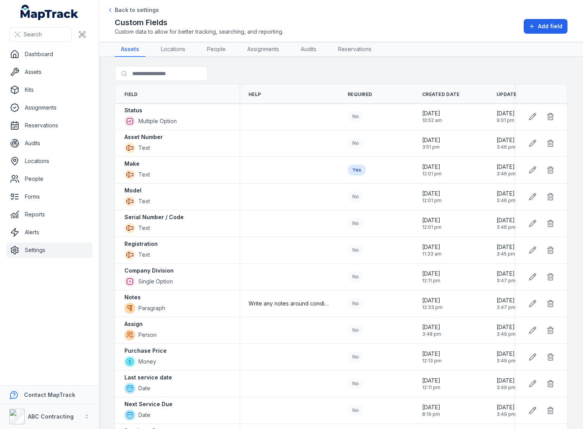
click at [380, 22] on div "Custom Fields Custom data to allow for better tracking, searching, and reportin…" at bounding box center [341, 26] width 453 height 19
click at [358, 63] on main "Search for fields Field Help Required Created Date Updated Date Status Multiple…" at bounding box center [341, 243] width 484 height 373
click at [347, 70] on div "Search for fields" at bounding box center [341, 75] width 453 height 18
click at [353, 69] on div "Search for fields" at bounding box center [341, 75] width 453 height 18
click at [356, 30] on div "Custom Fields Custom data to allow for better tracking, searching, and reportin…" at bounding box center [341, 26] width 453 height 19
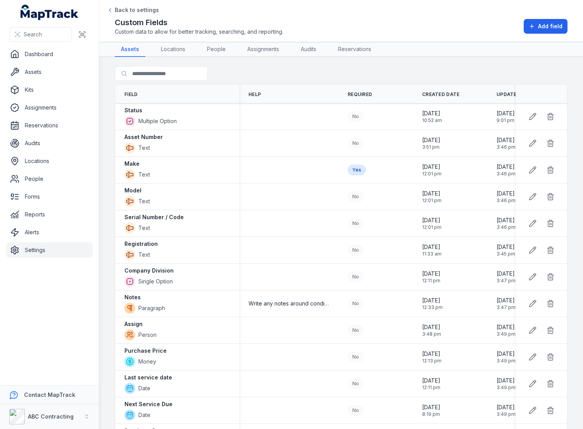
click at [358, 70] on div "Search for fields" at bounding box center [341, 75] width 453 height 18
drag, startPoint x: 305, startPoint y: 76, endPoint x: 309, endPoint y: 33, distance: 43.6
click at [305, 76] on div "Search for fields" at bounding box center [341, 75] width 453 height 18
drag, startPoint x: 307, startPoint y: 21, endPoint x: 309, endPoint y: 29, distance: 8.3
click at [307, 21] on div "Custom Fields Custom data to allow for better tracking, searching, and reportin…" at bounding box center [341, 26] width 453 height 19
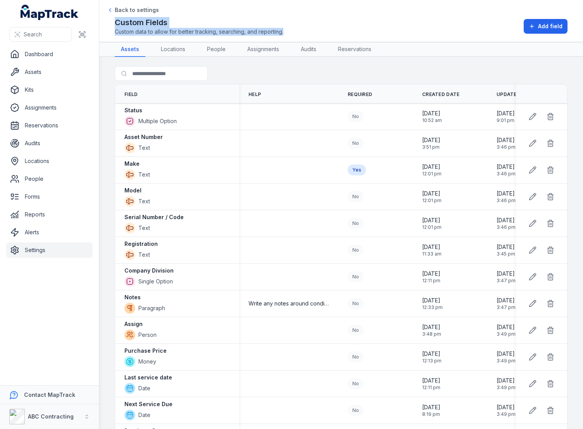
drag, startPoint x: 308, startPoint y: 34, endPoint x: 117, endPoint y: 23, distance: 191.4
click at [117, 23] on div "Custom Fields Custom data to allow for better tracking, searching, and reportin…" at bounding box center [341, 26] width 453 height 19
click at [183, 23] on h2 "Custom Fields" at bounding box center [199, 22] width 169 height 11
drag, startPoint x: 160, startPoint y: 24, endPoint x: 127, endPoint y: 21, distance: 32.7
click at [127, 21] on h2 "Custom Fields" at bounding box center [199, 22] width 169 height 11
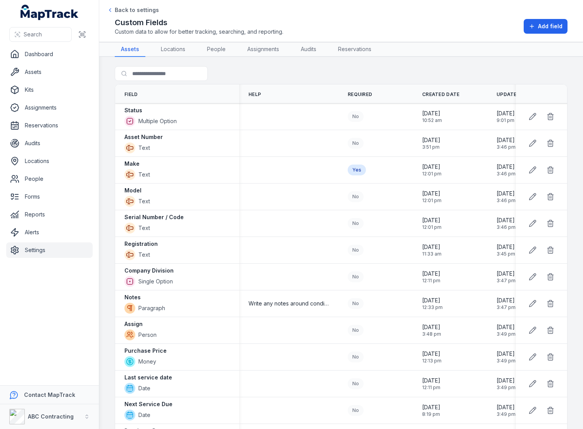
drag, startPoint x: 320, startPoint y: 22, endPoint x: 369, endPoint y: 26, distance: 49.8
click at [323, 23] on div "Custom Fields Custom data to allow for better tracking, searching, and reportin…" at bounding box center [341, 26] width 453 height 19
click at [437, 67] on div "Search for fields" at bounding box center [341, 75] width 453 height 18
drag, startPoint x: 447, startPoint y: 47, endPoint x: 449, endPoint y: 43, distance: 4.3
click at [447, 47] on nav "Assets Locations People Assignments Audits Reservations" at bounding box center [341, 49] width 453 height 15
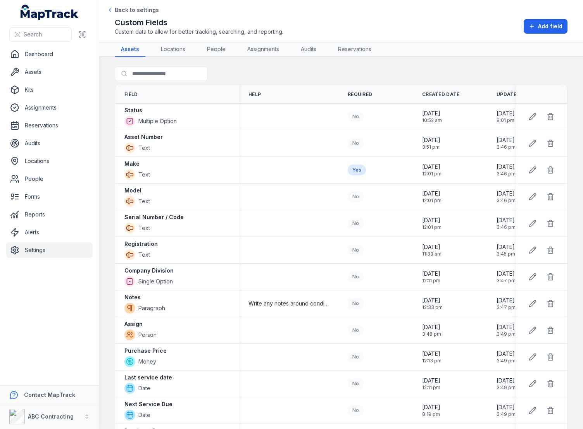
click at [466, 24] on div "Custom Fields Custom data to allow for better tracking, searching, and reportin…" at bounding box center [341, 26] width 453 height 19
click at [486, 24] on div "Custom Fields Custom data to allow for better tracking, searching, and reportin…" at bounding box center [341, 26] width 453 height 19
click at [369, 28] on div "Custom Fields Custom data to allow for better tracking, searching, and reportin…" at bounding box center [341, 26] width 453 height 19
click at [358, 71] on div "Search for fields" at bounding box center [341, 75] width 453 height 18
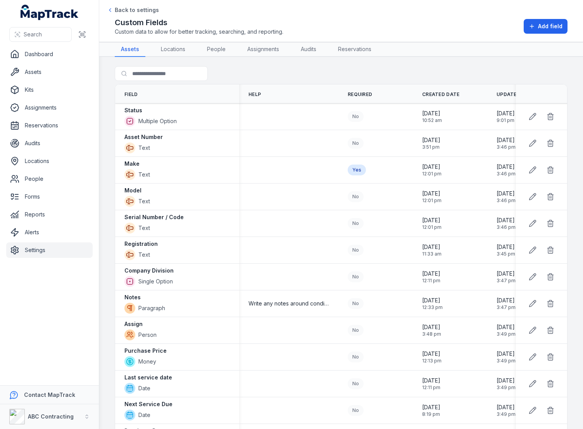
click at [316, 29] on div "Custom Fields Custom data to allow for better tracking, searching, and reportin…" at bounding box center [341, 26] width 453 height 19
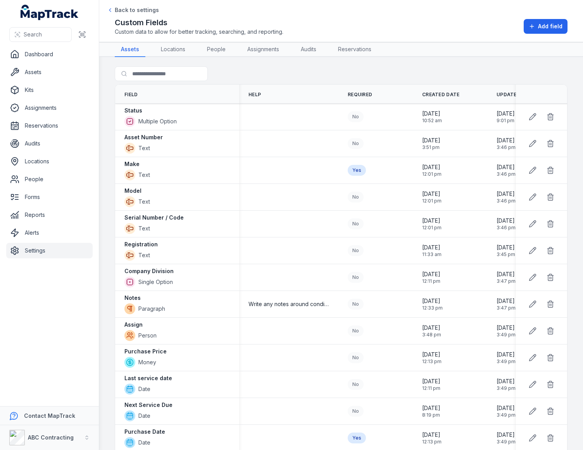
drag, startPoint x: 332, startPoint y: 72, endPoint x: 486, endPoint y: 34, distance: 158.5
click at [332, 72] on div "Search for fields" at bounding box center [341, 75] width 453 height 18
click at [553, 18] on div "Custom Fields Custom data to allow for better tracking, searching, and reportin…" at bounding box center [341, 26] width 453 height 19
click at [549, 24] on span "Add field" at bounding box center [550, 26] width 24 height 8
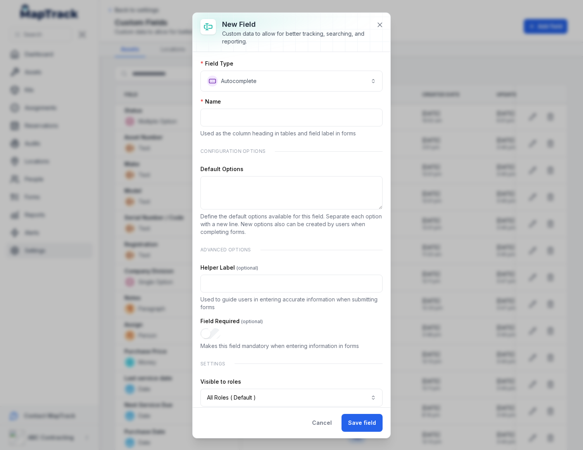
scroll to position [26, 0]
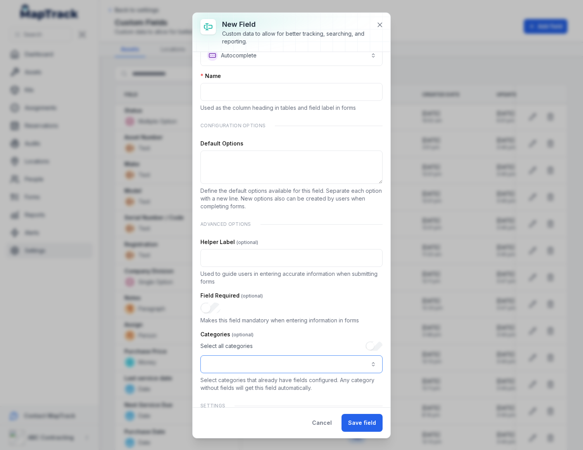
click at [269, 361] on button ":r8n:-form-item-label" at bounding box center [291, 364] width 182 height 18
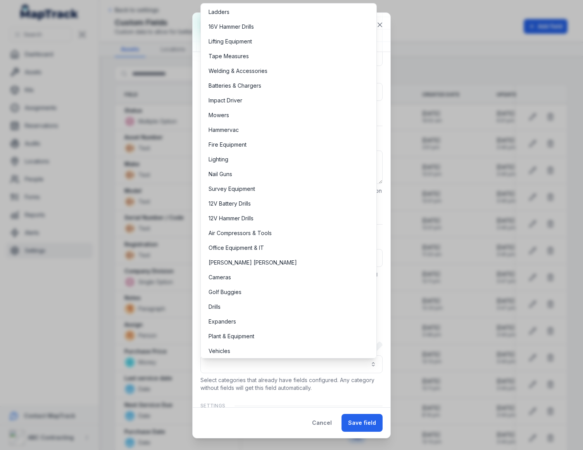
click at [296, 383] on div "Categories Select all categories Select categories that already have fields con…" at bounding box center [291, 360] width 182 height 61
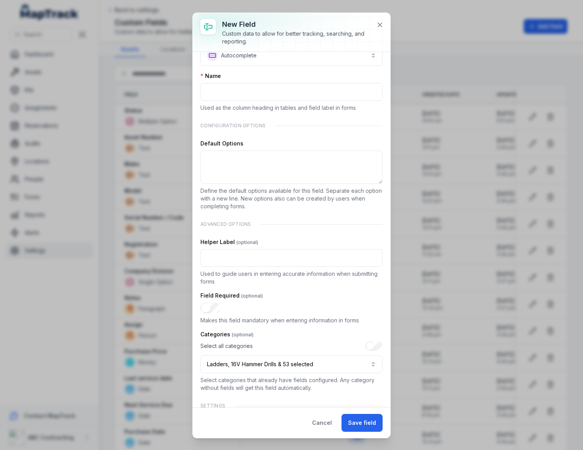
click at [318, 347] on div "Select all categories" at bounding box center [291, 345] width 182 height 9
click at [329, 345] on div "Select all categories" at bounding box center [291, 345] width 182 height 9
click at [338, 349] on div "Select all categories" at bounding box center [291, 345] width 182 height 9
click at [334, 363] on button ":r8n:-form-item-label" at bounding box center [291, 364] width 182 height 18
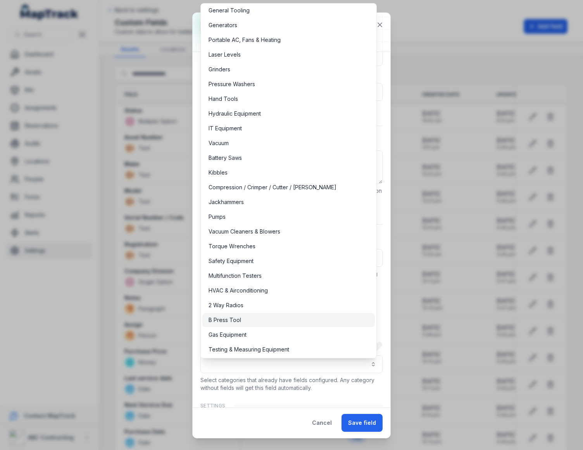
scroll to position [454, 0]
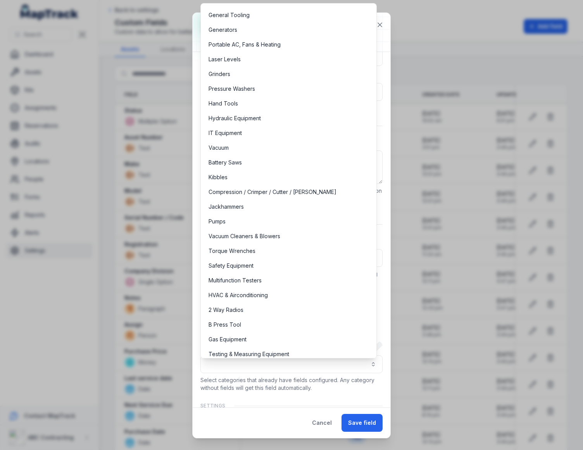
click at [285, 374] on div "Categories Select all categories Select categories that already have fields con…" at bounding box center [291, 360] width 182 height 61
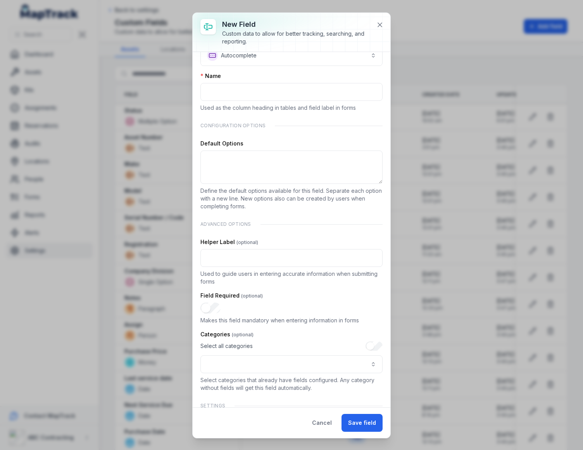
click at [294, 377] on p "Select categories that already have fields configured. Any category without fie…" at bounding box center [291, 384] width 182 height 16
click at [291, 348] on div "Select all categories" at bounding box center [291, 345] width 182 height 9
click at [290, 343] on div "Select all categories" at bounding box center [291, 345] width 182 height 9
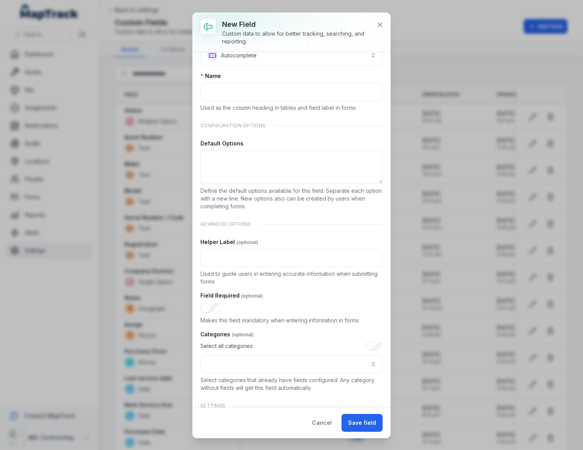
click at [292, 320] on p "Makes this field mandatory when entering information in forms" at bounding box center [291, 320] width 182 height 8
click at [317, 317] on p "Makes this field mandatory when entering information in forms" at bounding box center [291, 320] width 182 height 8
click at [356, 24] on h3 "New field" at bounding box center [296, 24] width 148 height 11
click at [379, 26] on icon at bounding box center [380, 25] width 8 height 8
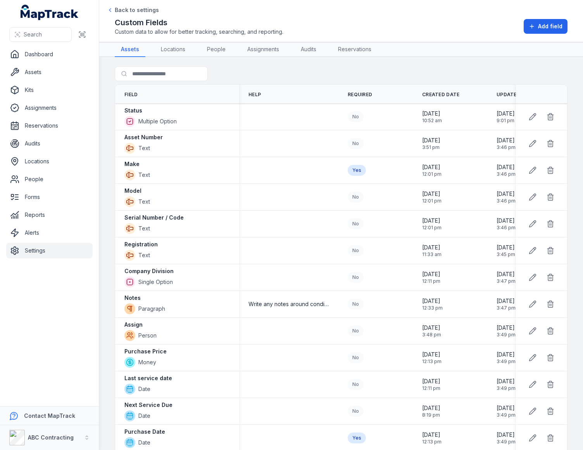
click at [438, 73] on div "Search for fields" at bounding box center [341, 75] width 453 height 18
click at [505, 67] on div "Search for fields" at bounding box center [341, 75] width 453 height 18
click at [498, 44] on nav "Assets Locations People Assignments Audits Reservations" at bounding box center [341, 49] width 453 height 15
click at [504, 14] on div "Back to settings Custom Fields Custom data to allow for better tracking, search…" at bounding box center [341, 20] width 453 height 29
click at [417, 66] on main "Search for fields Field Help Required Created Date Updated Date Status Multiple…" at bounding box center [341, 253] width 484 height 393
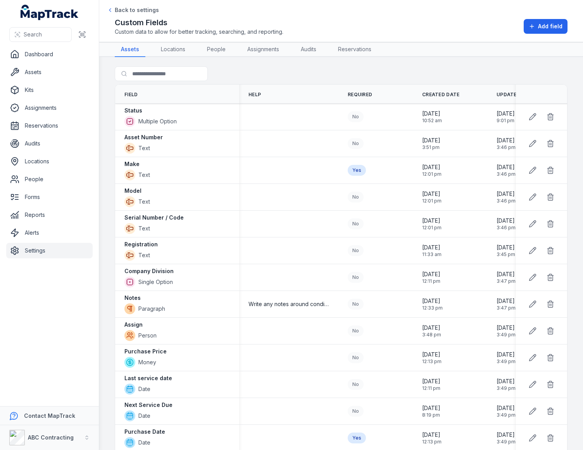
click at [425, 36] on header "Toggle Navigation Back to settings Custom Fields Custom data to allow for bette…" at bounding box center [341, 21] width 484 height 42
